Goal: Task Accomplishment & Management: Manage account settings

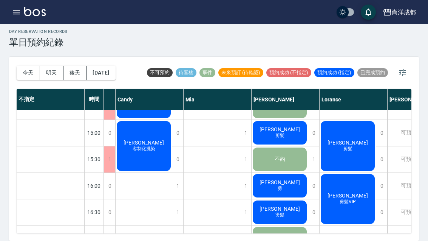
scroll to position [258, 83]
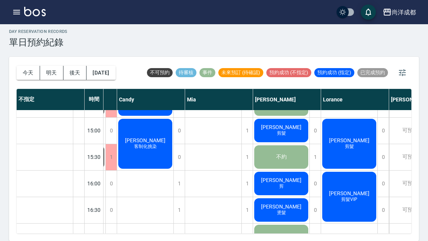
click at [351, 196] on span "剪髮VIP" at bounding box center [349, 199] width 19 height 6
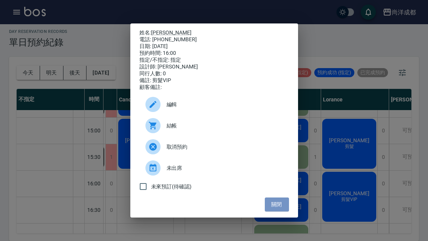
click at [279, 211] on button "關閉" at bounding box center [277, 204] width 24 height 14
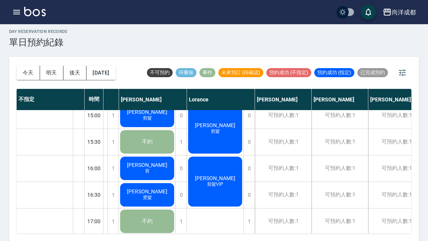
scroll to position [272, 217]
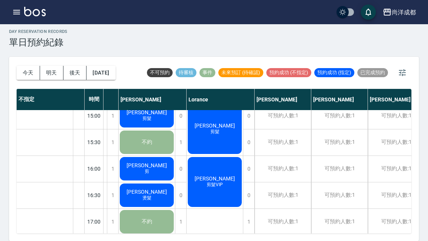
click at [217, 182] on span "剪髮VIP" at bounding box center [214, 185] width 19 height 6
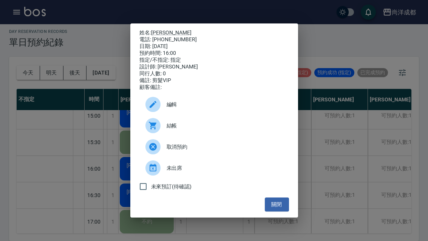
click at [274, 211] on button "關閉" at bounding box center [277, 204] width 24 height 14
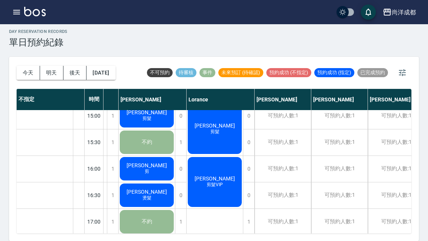
click at [152, 89] on div "[PERSON_NAME]" at bounding box center [153, 99] width 68 height 21
click at [151, 89] on div "[PERSON_NAME]" at bounding box center [153, 99] width 68 height 21
click at [150, 89] on div "[PERSON_NAME]" at bounding box center [153, 99] width 68 height 21
click at [151, 168] on span "剪" at bounding box center [147, 171] width 8 height 6
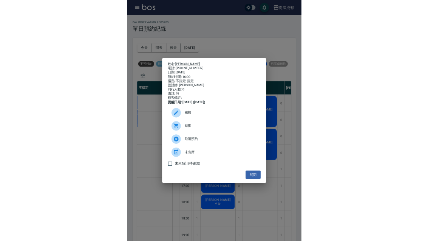
scroll to position [2, 0]
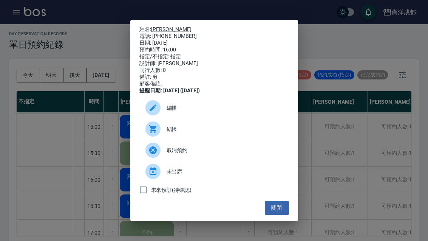
click at [288, 214] on button "關閉" at bounding box center [277, 208] width 24 height 14
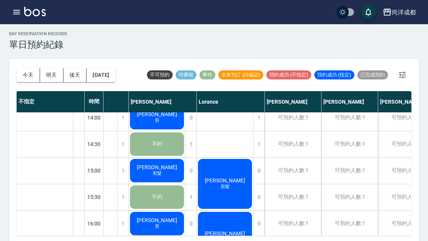
click at [28, 78] on button "今天" at bounding box center [28, 75] width 23 height 14
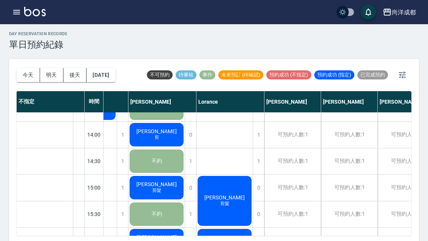
click at [28, 78] on button "今天" at bounding box center [28, 75] width 23 height 14
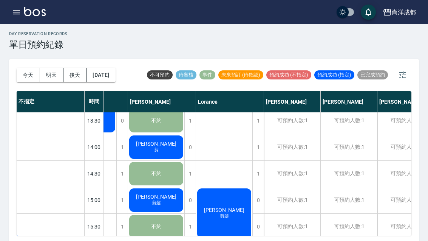
click at [24, 74] on button "今天" at bounding box center [28, 75] width 23 height 14
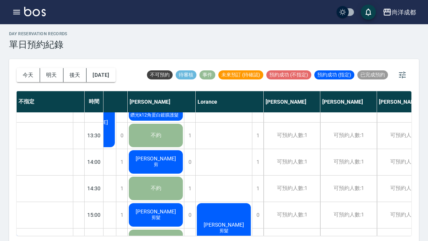
click at [24, 74] on button "今天" at bounding box center [28, 75] width 23 height 14
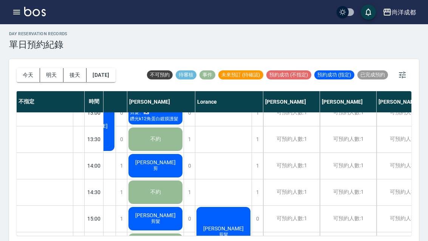
click at [23, 73] on button "今天" at bounding box center [28, 75] width 23 height 14
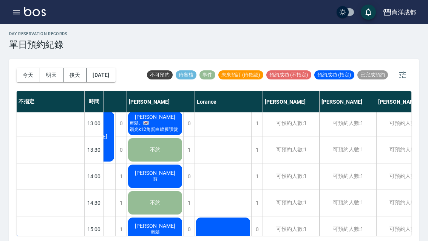
click at [23, 73] on button "今天" at bounding box center [28, 75] width 23 height 14
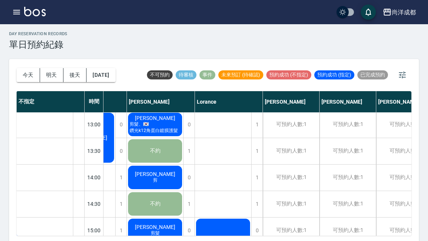
click at [23, 73] on button "今天" at bounding box center [28, 75] width 23 height 14
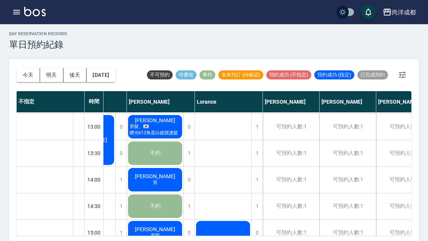
click at [22, 73] on button "今天" at bounding box center [28, 75] width 23 height 14
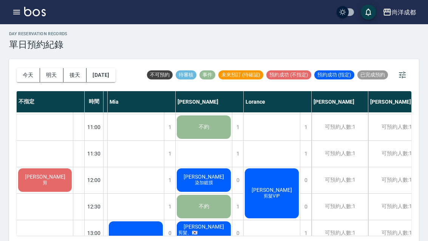
scroll to position [44, 161]
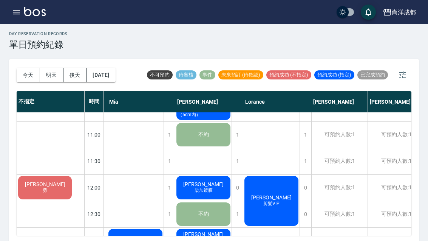
click at [31, 81] on button "今天" at bounding box center [28, 75] width 23 height 14
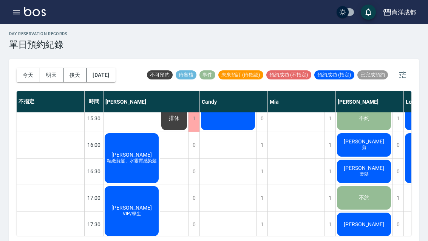
scroll to position [299, 0]
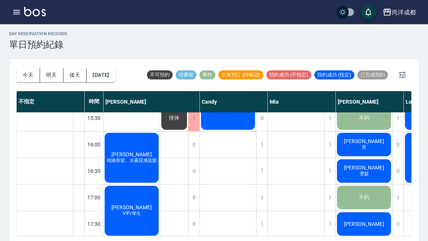
click at [132, 142] on div "朱陳家星 精緻剪髮、水霧質感染髮" at bounding box center [132, 158] width 56 height 52
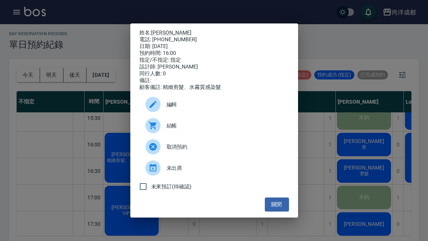
click at [289, 211] on button "關閉" at bounding box center [277, 204] width 24 height 14
click at [288, 211] on button "關閉" at bounding box center [277, 204] width 24 height 14
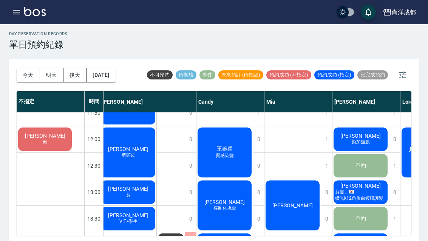
scroll to position [92, 4]
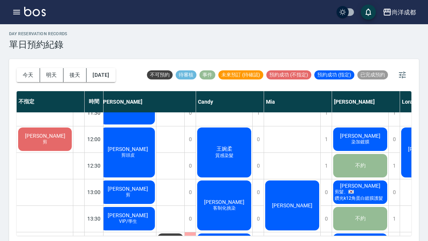
click at [33, 71] on button "今天" at bounding box center [28, 75] width 23 height 14
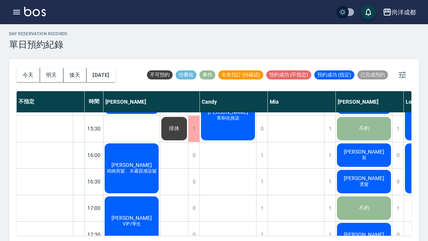
scroll to position [288, 0]
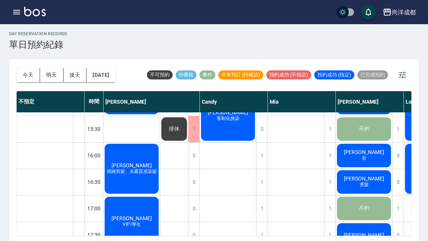
click at [372, 152] on span "[PERSON_NAME]" at bounding box center [364, 152] width 43 height 6
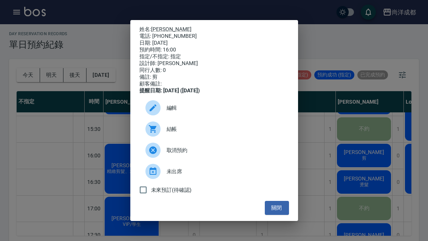
click at [161, 32] on link "[PERSON_NAME]" at bounding box center [171, 29] width 40 height 6
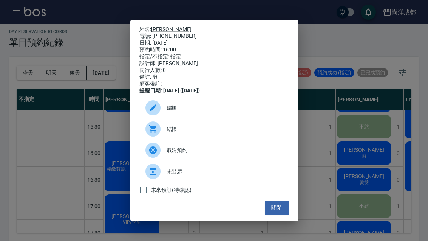
click at [278, 215] on button "關閉" at bounding box center [277, 208] width 24 height 14
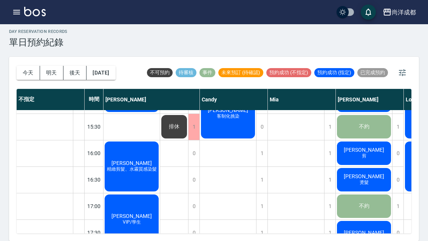
click at [355, 173] on span "[PERSON_NAME]" at bounding box center [364, 176] width 43 height 6
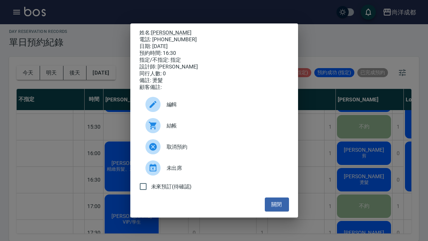
click at [280, 211] on button "關閉" at bounding box center [277, 204] width 24 height 14
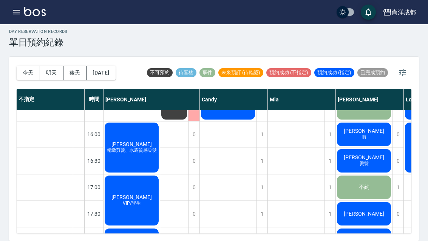
scroll to position [306, 0]
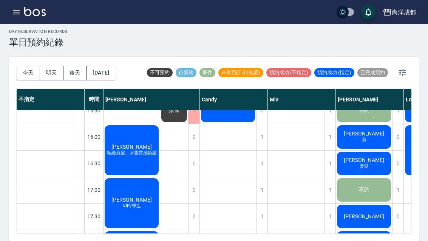
click at [29, 57] on div "今天 明天 後天 2025/10/05" at bounding box center [66, 73] width 99 height 32
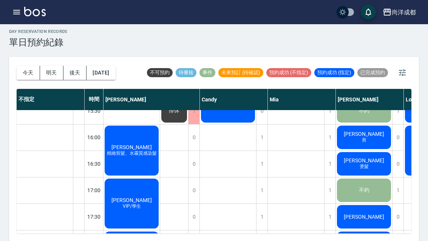
click at [28, 57] on div "今天 明天 後天 2025/10/05" at bounding box center [66, 73] width 99 height 32
click at [36, 66] on button "今天" at bounding box center [28, 73] width 23 height 14
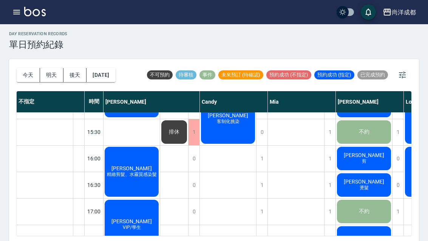
scroll to position [285, 0]
click at [53, 71] on button "明天" at bounding box center [51, 75] width 23 height 14
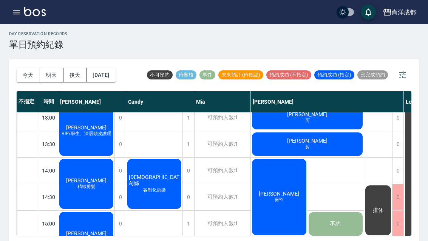
scroll to position [166, 0]
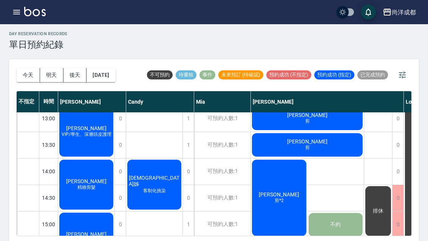
click at [33, 71] on button "今天" at bounding box center [28, 75] width 23 height 14
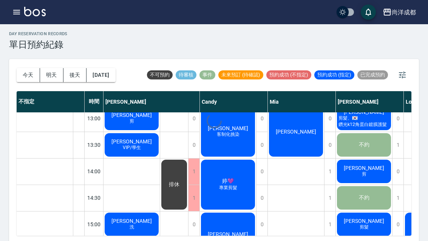
click at [29, 75] on button "今天" at bounding box center [28, 75] width 23 height 14
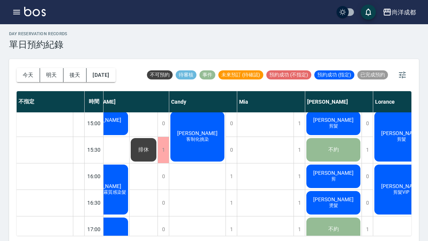
scroll to position [26, 0]
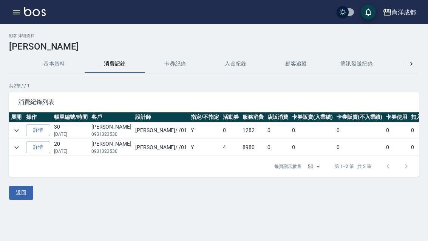
click at [41, 150] on link "詳情" at bounding box center [38, 147] width 24 height 12
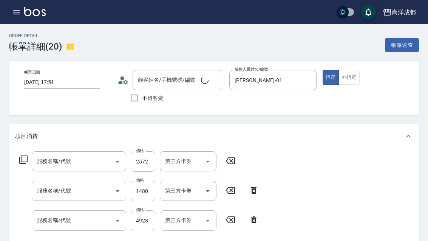
type input "2025/01/25 17:54"
type input "Benny-01"
type input "10"
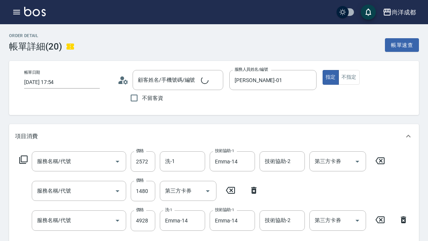
type input "信用卡"
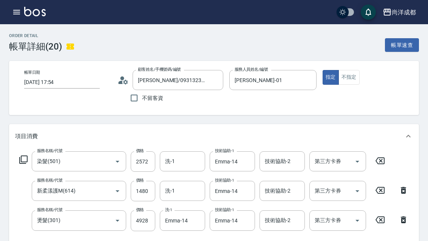
type input "陳思璇/0931323530/null"
type input "染髮(501)"
type input "新柔漾護M(614)"
type input "燙髮(301)"
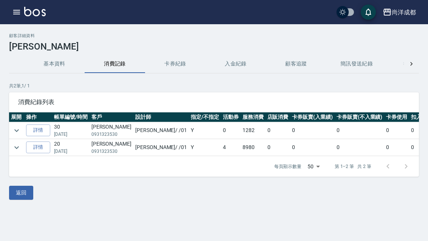
click at [42, 133] on link "詳情" at bounding box center [38, 130] width 24 height 12
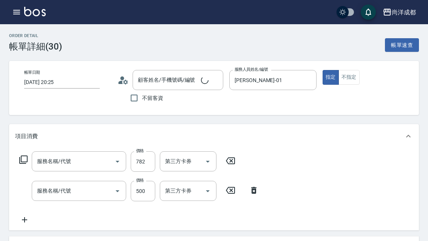
type input "2025/08/30 20:25"
type input "Benny-01"
type input "30"
type input "剪髮(401)"
type input "洗髮(201)"
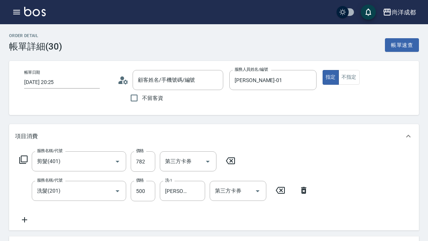
type input "陳思璇/0931323530/null"
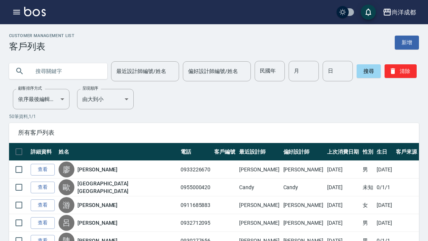
scroll to position [32, 0]
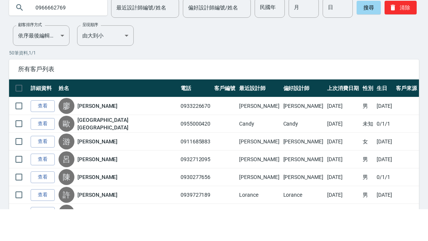
type input "0966662769"
click at [359, 42] on button "搜尋" at bounding box center [369, 40] width 24 height 14
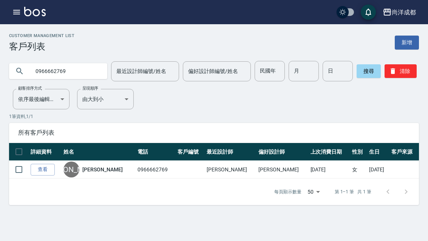
click at [17, 17] on button "button" at bounding box center [16, 12] width 15 height 15
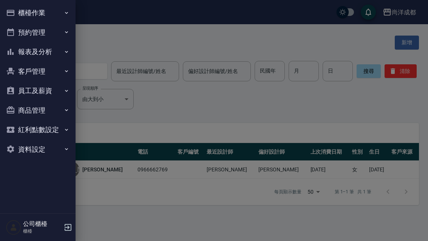
click at [127, 179] on div at bounding box center [214, 120] width 428 height 241
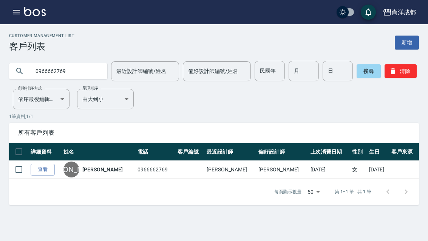
click at [19, 16] on icon "button" at bounding box center [16, 12] width 9 height 9
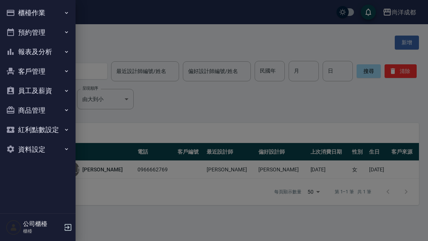
click at [19, 34] on button "預約管理" at bounding box center [38, 33] width 70 height 20
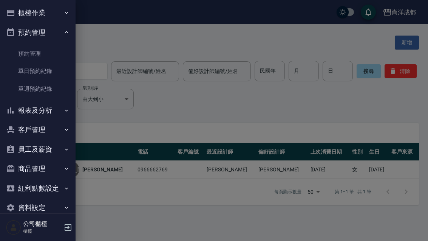
click at [21, 57] on link "預約管理" at bounding box center [38, 53] width 70 height 17
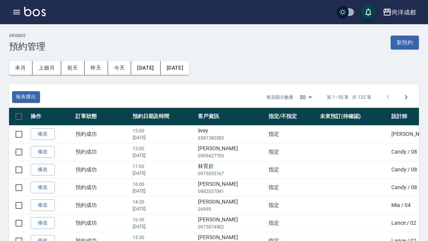
click at [12, 12] on icon "button" at bounding box center [16, 12] width 9 height 9
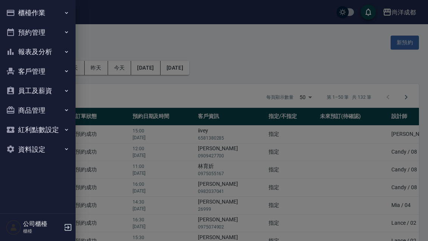
click at [26, 32] on button "預約管理" at bounding box center [38, 33] width 70 height 20
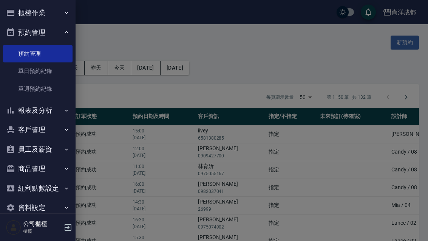
click at [20, 76] on link "單日預約紀錄" at bounding box center [38, 70] width 70 height 17
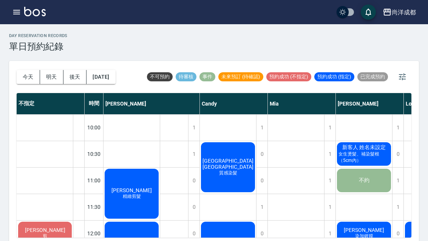
click at [27, 74] on button "今天" at bounding box center [28, 77] width 23 height 14
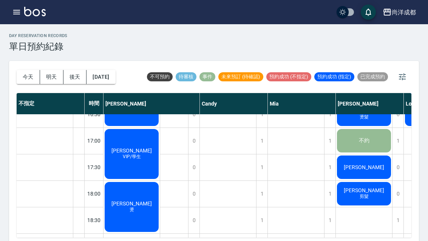
scroll to position [357, 0]
click at [123, 153] on span "[PERSON_NAME]" at bounding box center [131, 150] width 43 height 6
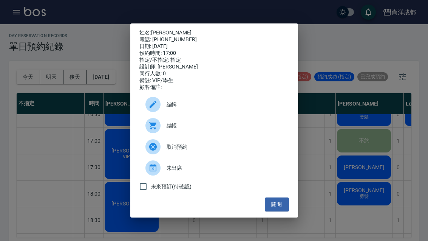
click at [270, 211] on button "關閉" at bounding box center [277, 204] width 24 height 14
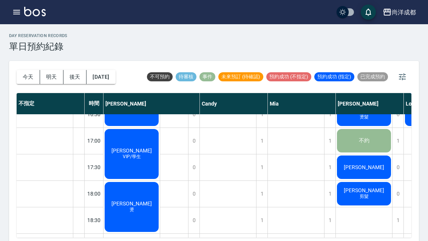
click at [17, 70] on button "今天" at bounding box center [28, 77] width 23 height 14
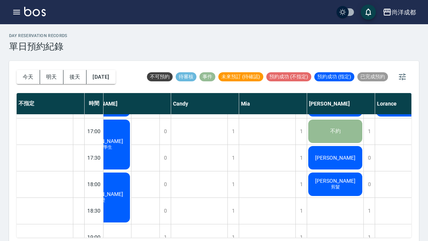
scroll to position [367, 29]
click at [344, 166] on div "[PERSON_NAME]" at bounding box center [335, 158] width 56 height 26
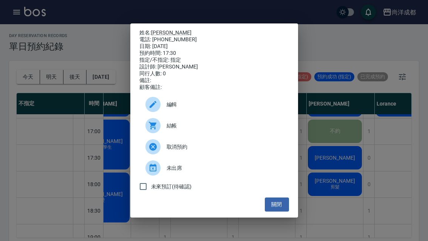
click at [277, 210] on button "關閉" at bounding box center [277, 204] width 24 height 14
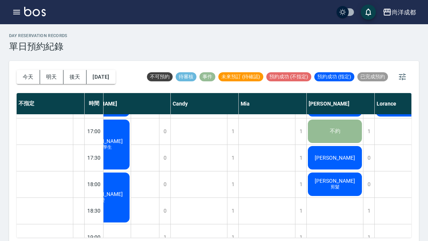
click at [51, 73] on button "明天" at bounding box center [51, 77] width 23 height 14
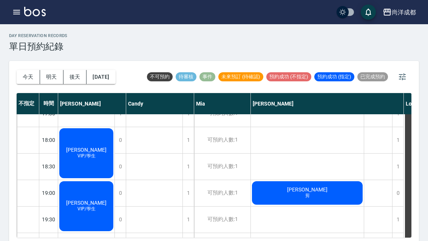
scroll to position [411, 0]
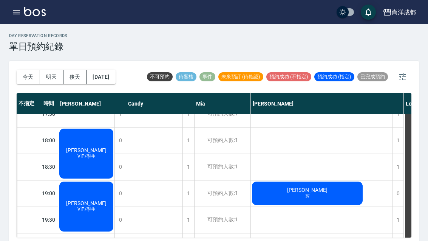
click at [29, 79] on button "今天" at bounding box center [28, 77] width 23 height 14
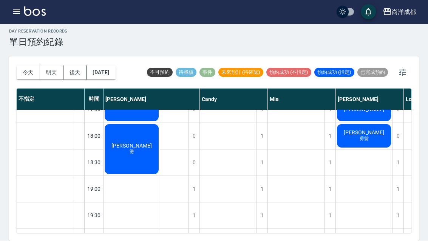
scroll to position [12, 0]
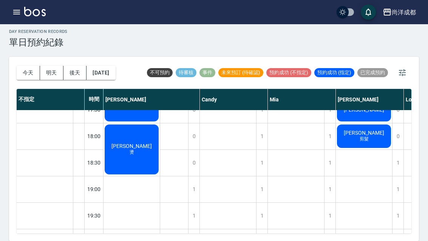
click at [355, 130] on span "[PERSON_NAME]" at bounding box center [364, 133] width 43 height 6
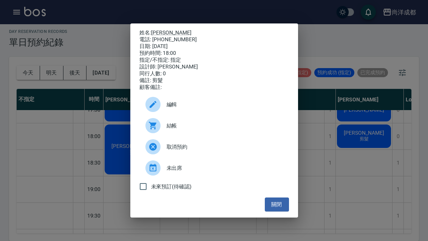
click at [275, 225] on div "姓名: [PERSON_NAME] 電話: [PHONE_NUMBER] 日期: [DATE] 預約時間: 18:00 指定/不指定: 指定 設計師: [PE…" at bounding box center [214, 120] width 428 height 241
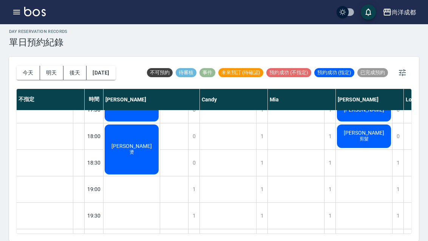
click at [54, 66] on button "明天" at bounding box center [51, 73] width 23 height 14
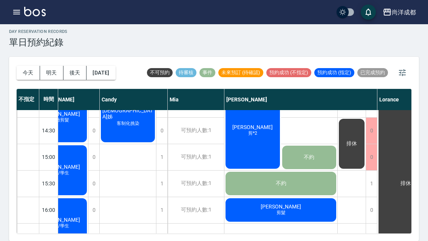
scroll to position [231, 27]
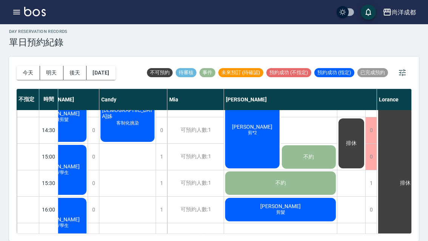
click at [402, 69] on icon "button" at bounding box center [402, 72] width 7 height 7
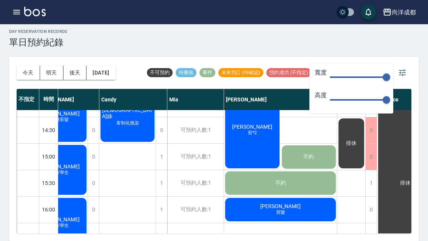
type input "118"
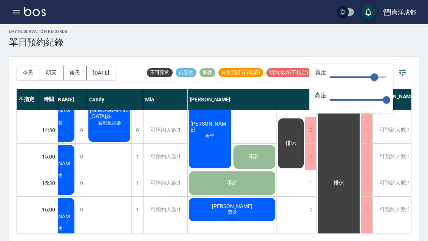
type input "63"
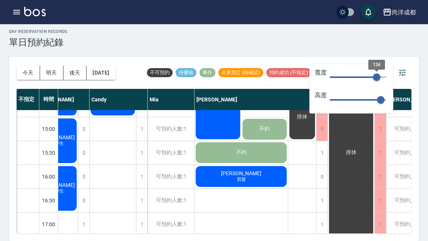
type input "126"
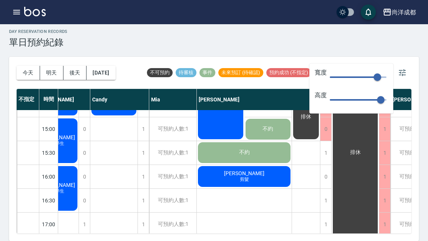
click at [402, 68] on icon "button" at bounding box center [402, 72] width 9 height 9
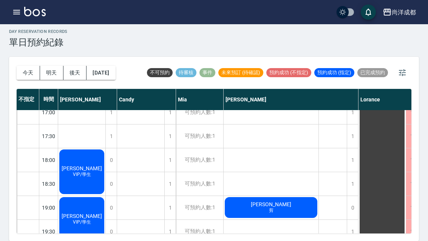
scroll to position [343, 0]
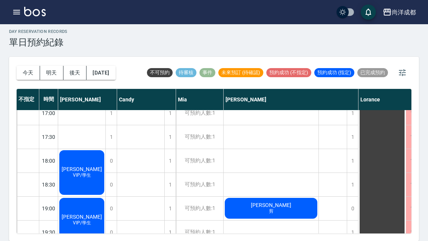
click at [22, 66] on button "今天" at bounding box center [28, 73] width 23 height 14
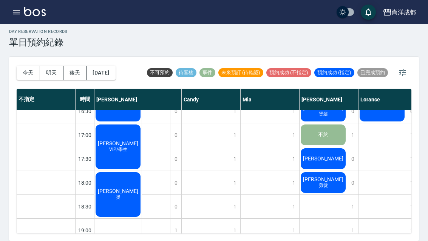
scroll to position [320, 0]
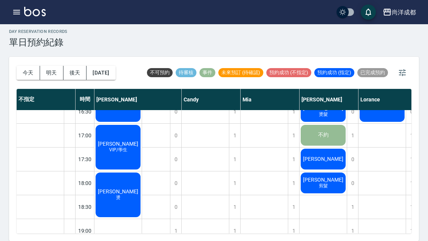
click at [122, 194] on span "燙" at bounding box center [119, 197] width 8 height 6
